Goal: Task Accomplishment & Management: Manage account settings

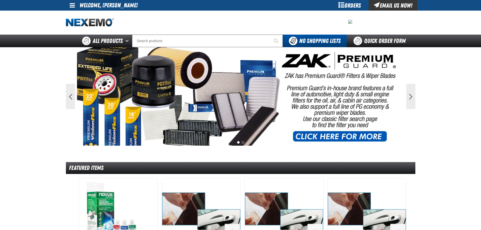
click at [72, 1] on link at bounding box center [73, 5] width 14 height 11
click at [72, 15] on link "My Account My Account" at bounding box center [79, 15] width 22 height 5
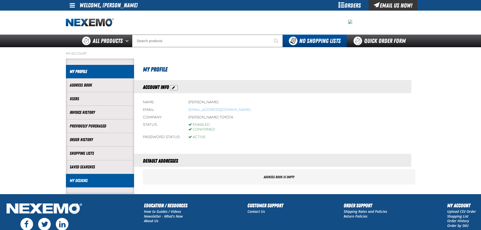
click at [82, 181] on link "My Designs" at bounding box center [100, 181] width 61 height 6
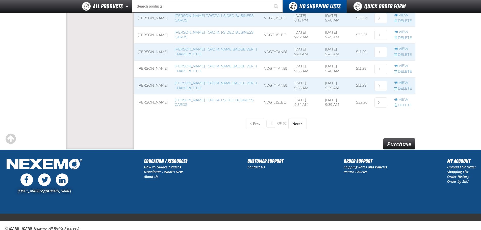
scroll to position [429, 0]
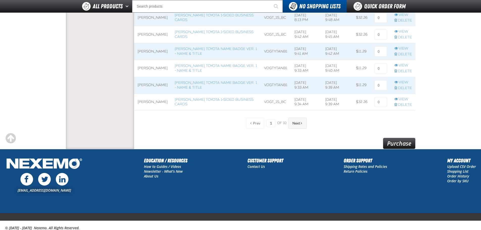
click at [294, 124] on span "Next" at bounding box center [296, 123] width 8 height 4
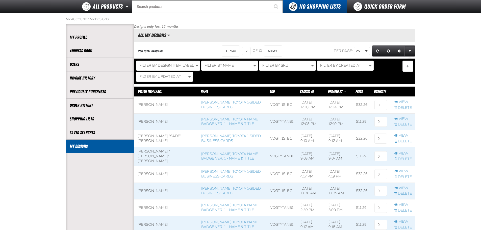
scroll to position [25, 0]
